Goal: Task Accomplishment & Management: Use online tool/utility

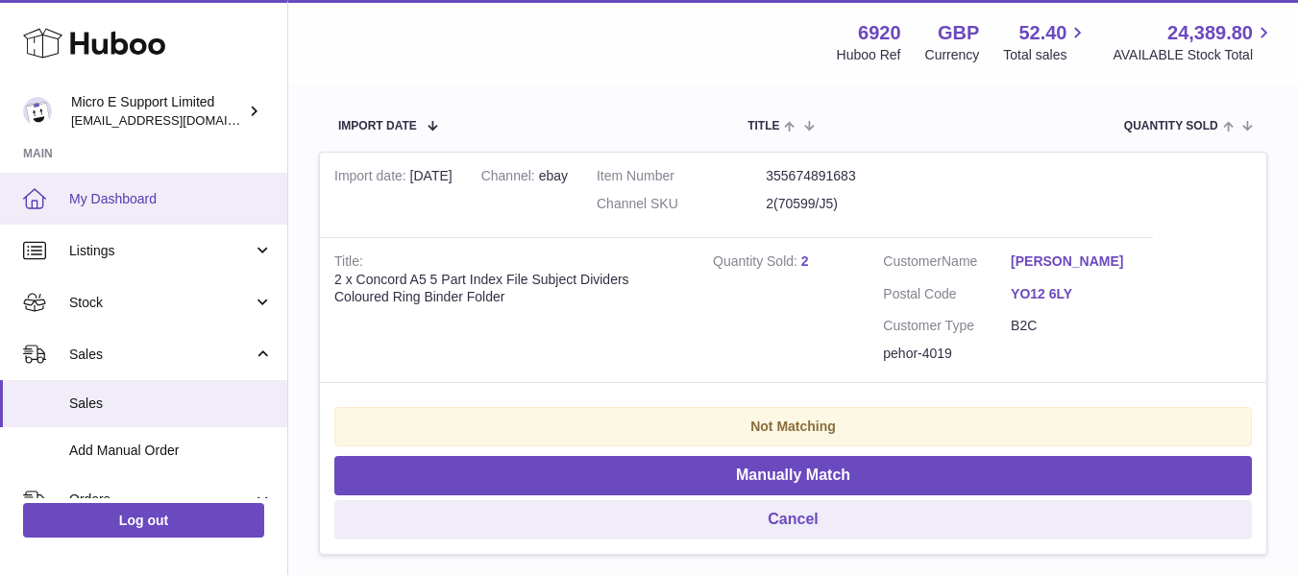
click at [135, 192] on span "My Dashboard" at bounding box center [171, 199] width 204 height 18
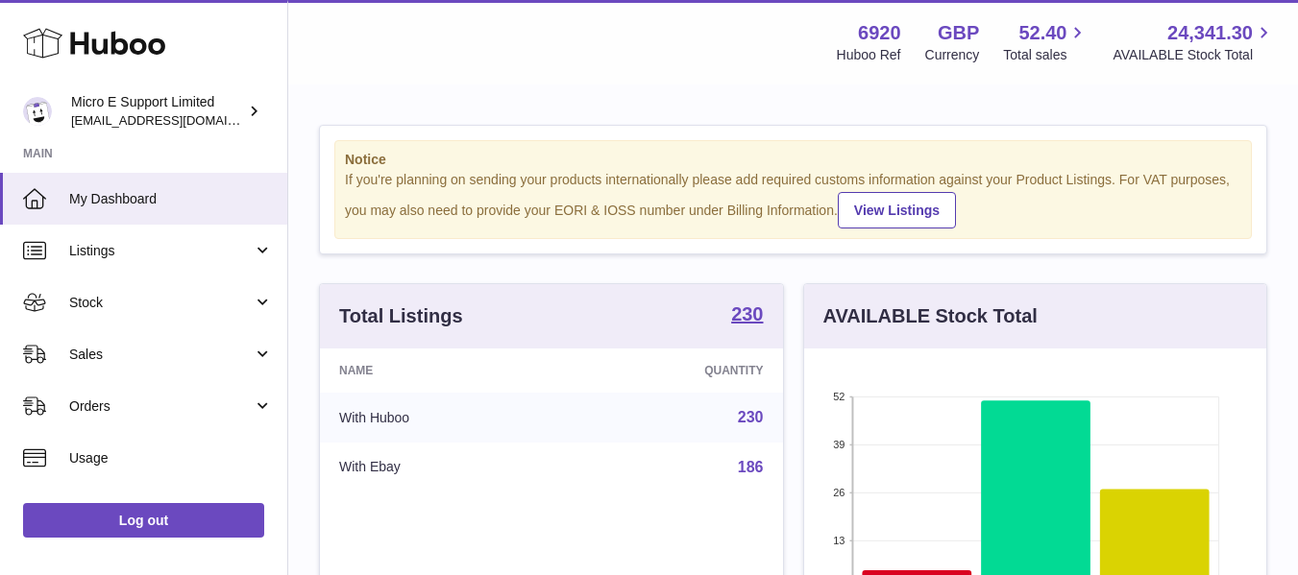
scroll to position [960277, 960114]
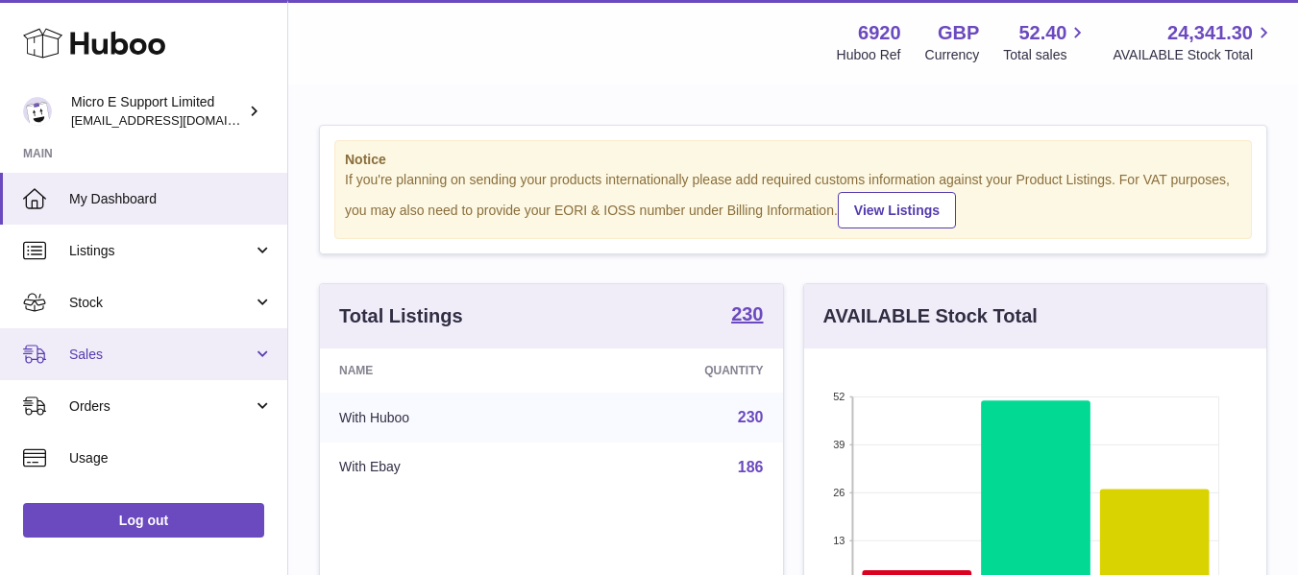
click at [151, 357] on span "Sales" at bounding box center [160, 355] width 183 height 18
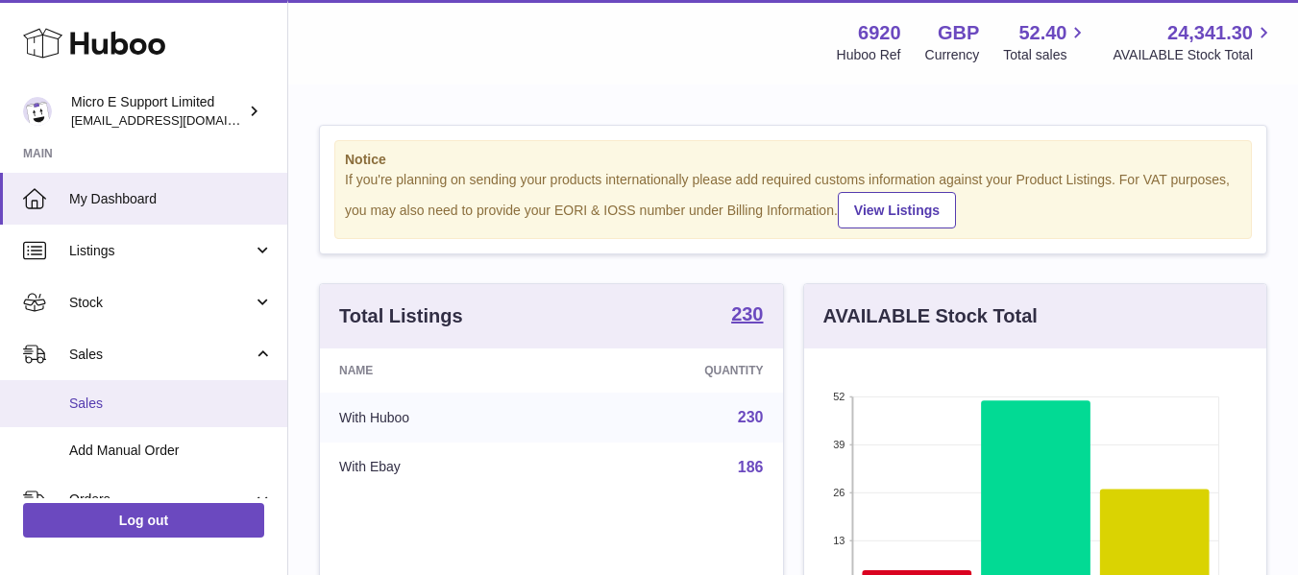
click at [105, 398] on span "Sales" at bounding box center [171, 404] width 204 height 18
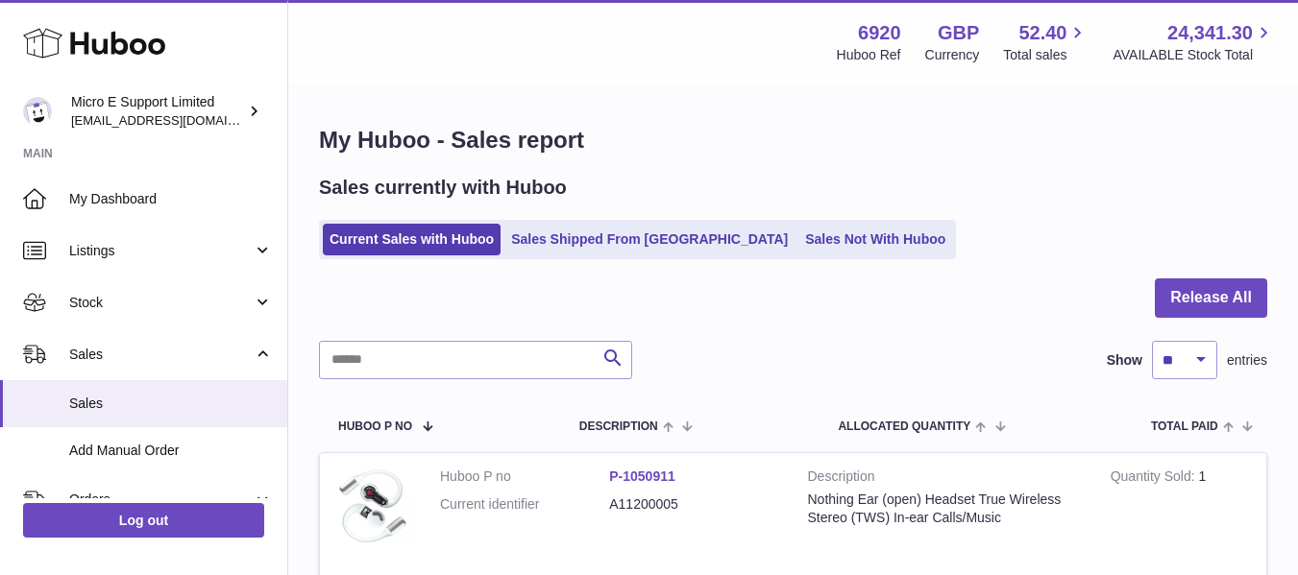
click at [824, 301] on div at bounding box center [793, 310] width 948 height 62
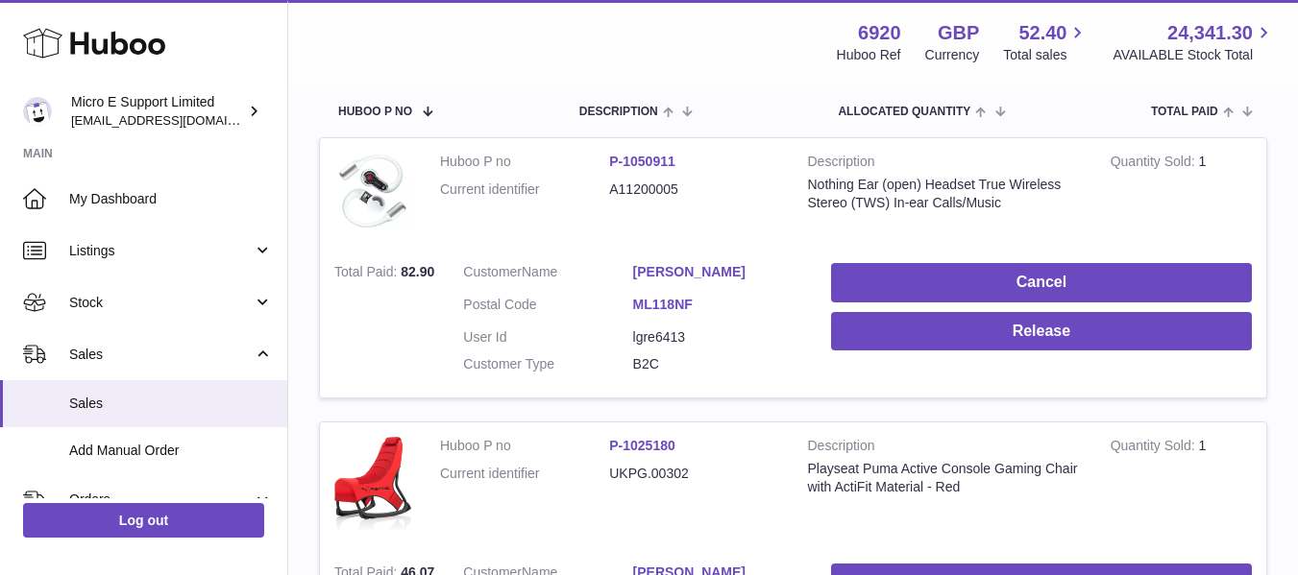
scroll to position [316, 0]
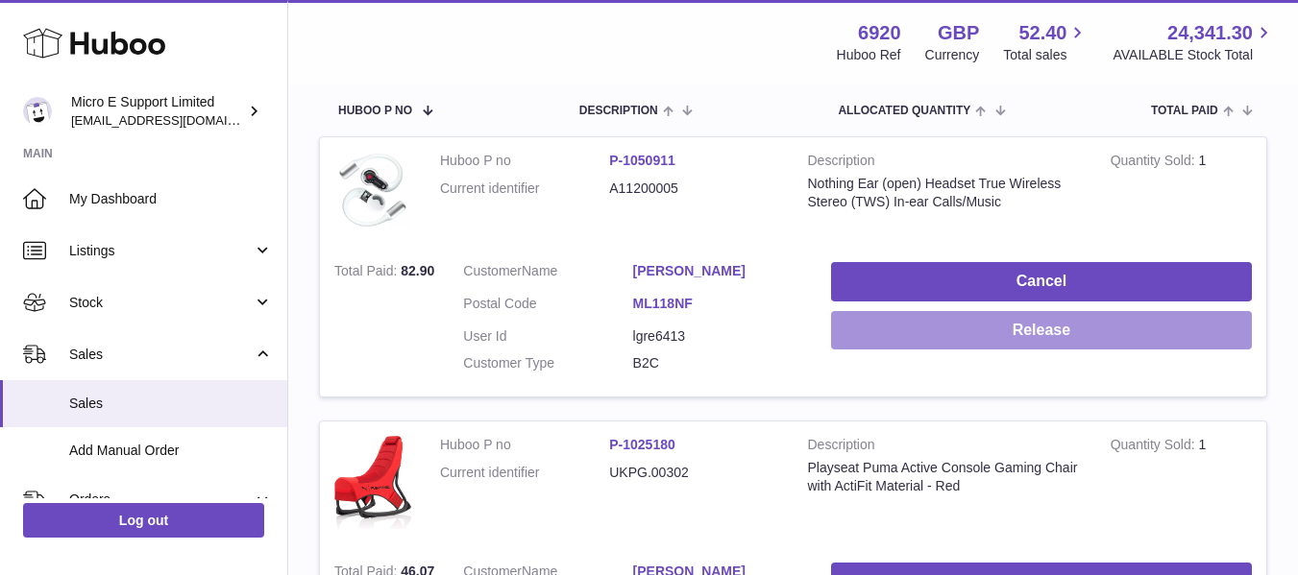
click at [1077, 325] on button "Release" at bounding box center [1041, 330] width 421 height 39
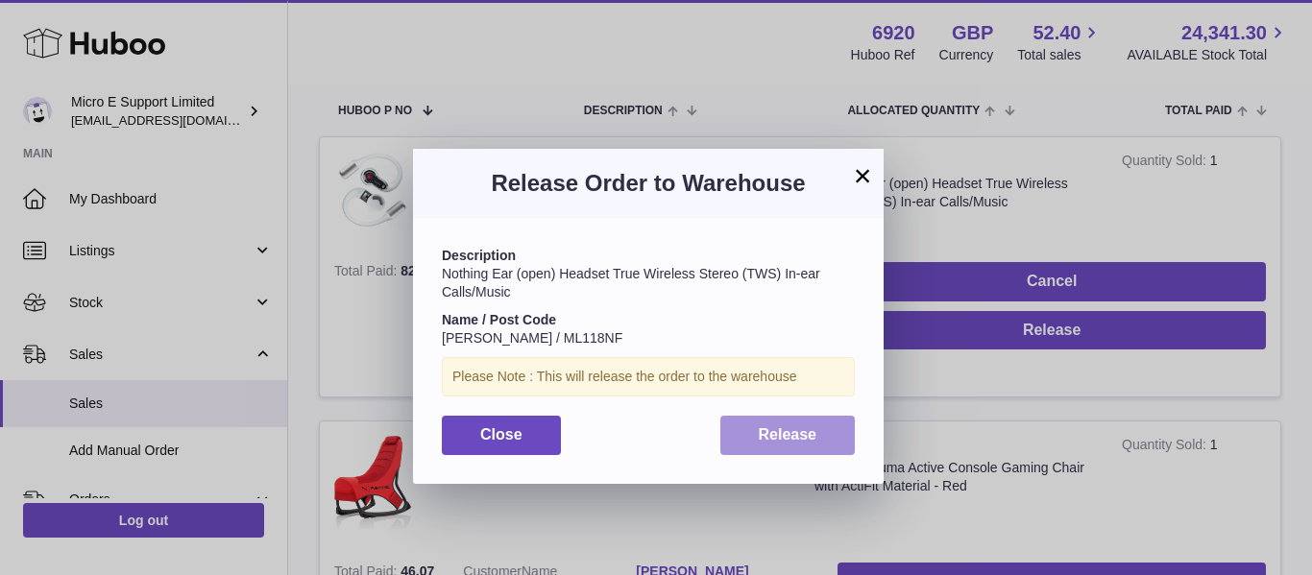
click at [791, 427] on span "Release" at bounding box center [788, 434] width 59 height 16
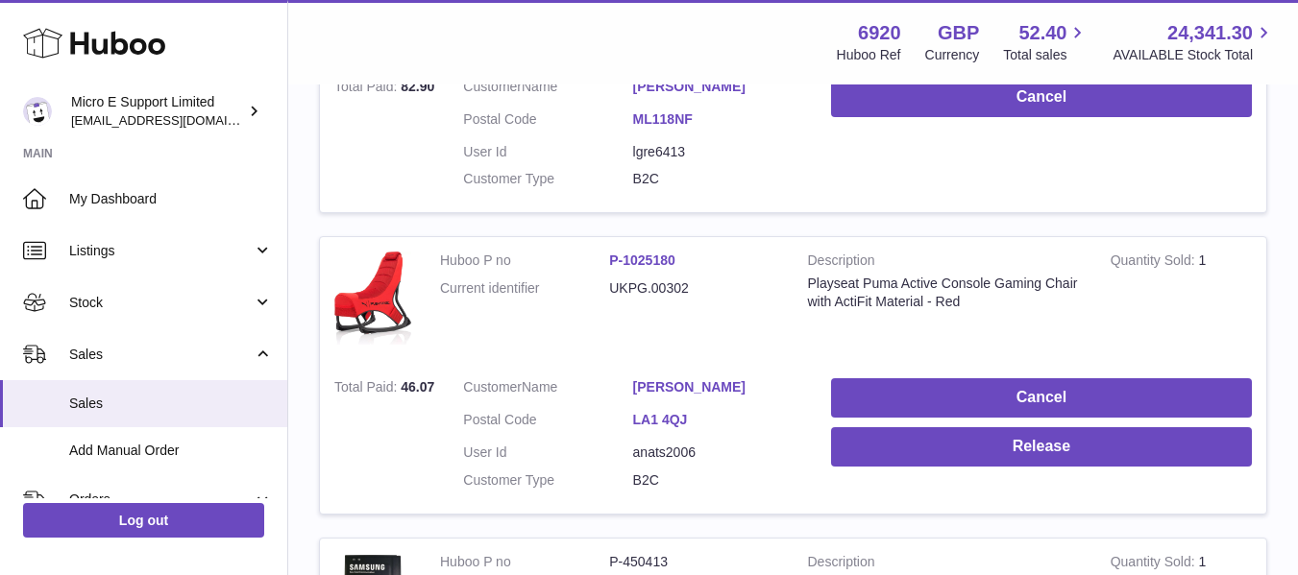
scroll to position [501, 0]
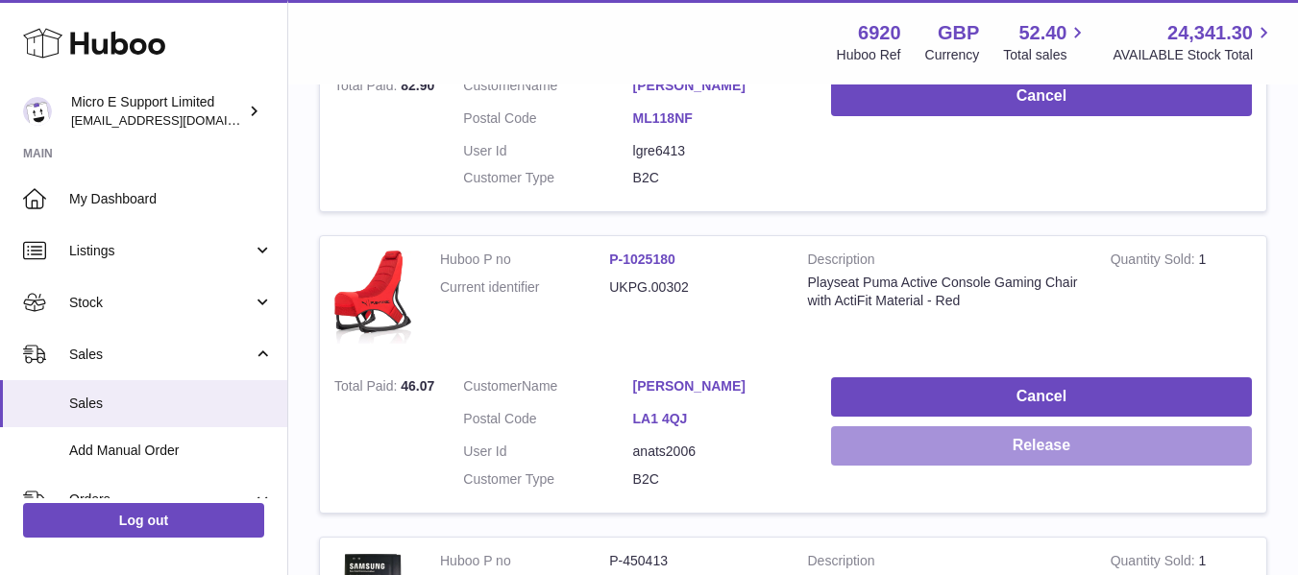
click at [939, 444] on button "Release" at bounding box center [1041, 445] width 421 height 39
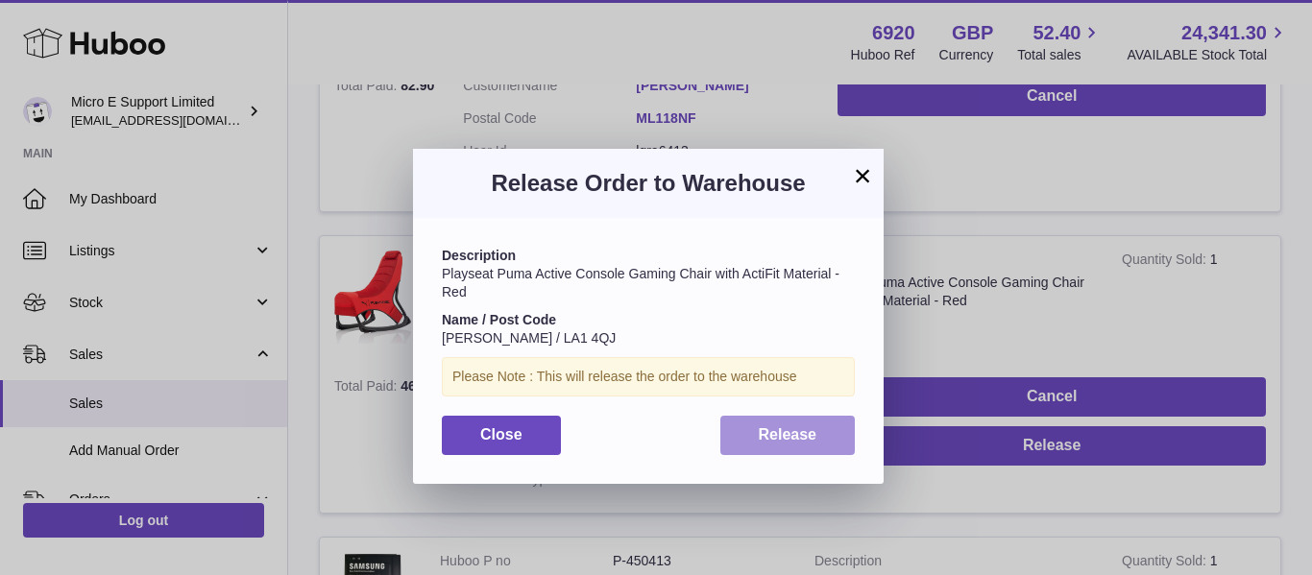
click at [799, 422] on button "Release" at bounding box center [787, 435] width 135 height 39
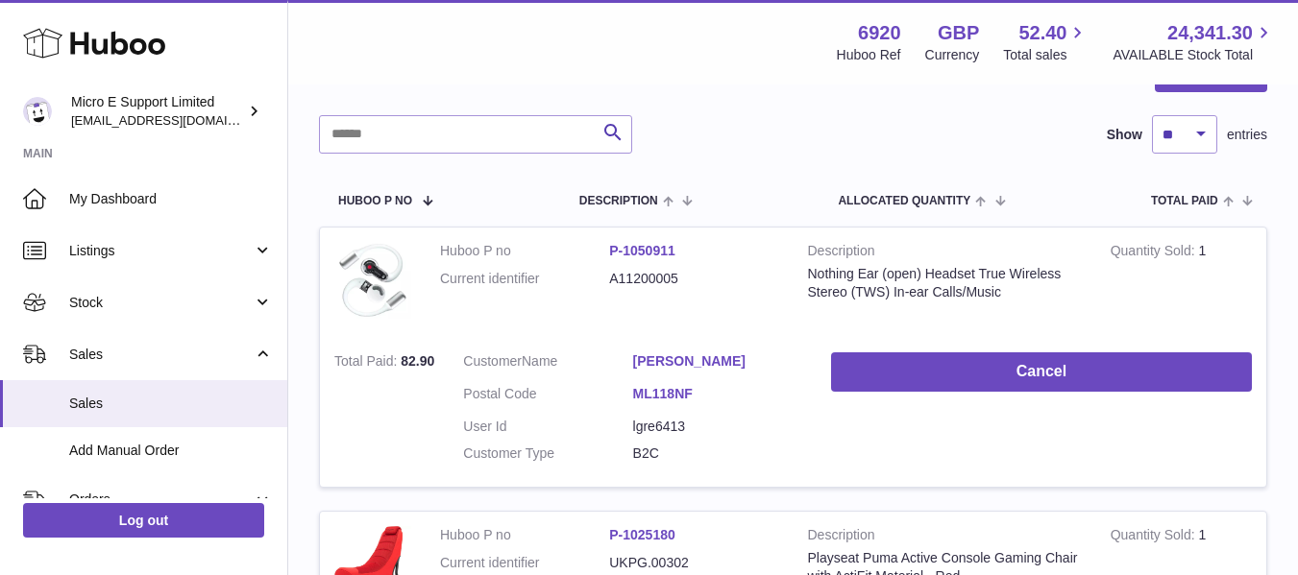
scroll to position [0, 0]
